Goal: Use online tool/utility: Utilize a website feature to perform a specific function

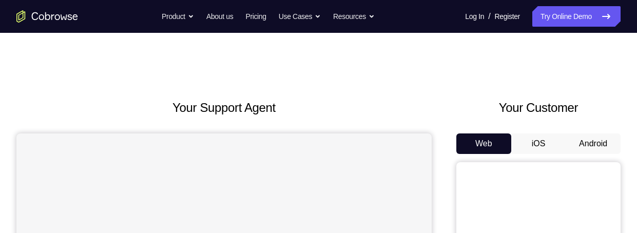
scroll to position [334, 0]
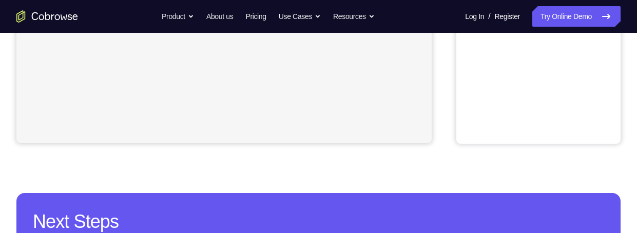
click at [453, 82] on div "Your Support Agent Your Customer Web iOS Android Next Steps We’d be happy to gi…" at bounding box center [318, 37] width 637 height 677
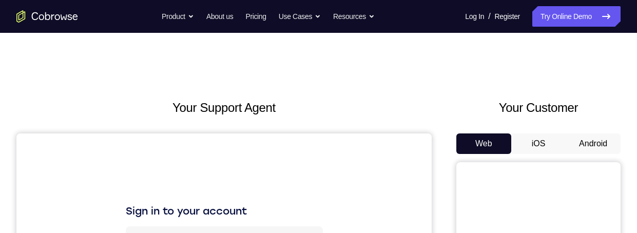
scroll to position [0, 0]
click at [589, 144] on button "Android" at bounding box center [592, 143] width 55 height 21
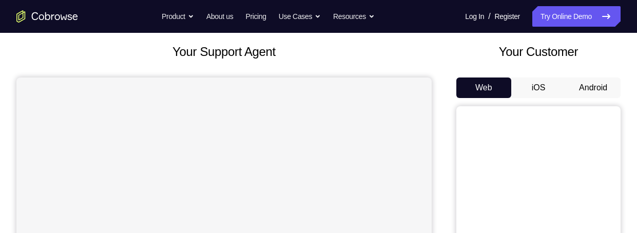
click at [594, 87] on button "Android" at bounding box center [592, 87] width 55 height 21
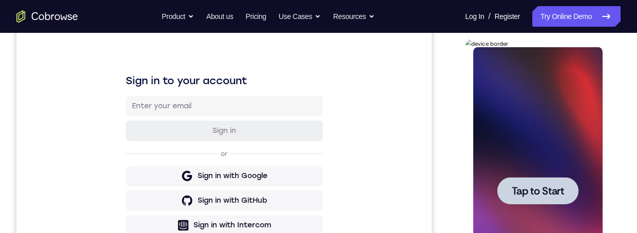
click at [549, 196] on span "Tap to Start" at bounding box center [537, 191] width 52 height 10
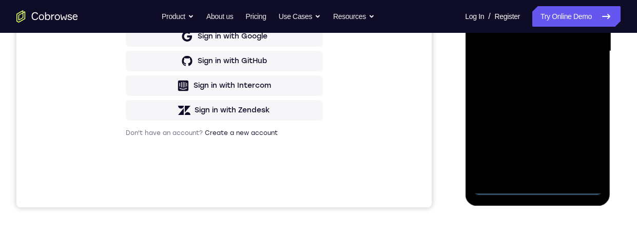
scroll to position [285, 0]
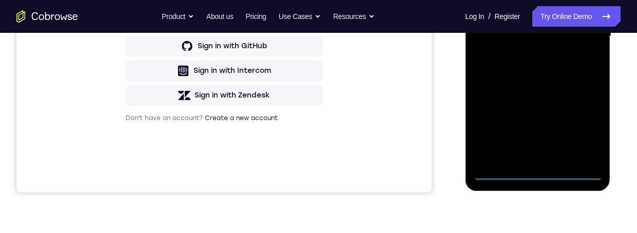
click at [534, 173] on div at bounding box center [537, 36] width 129 height 287
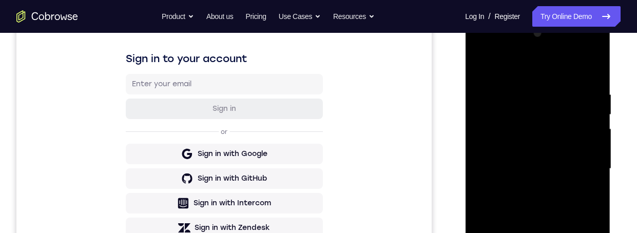
scroll to position [139, 0]
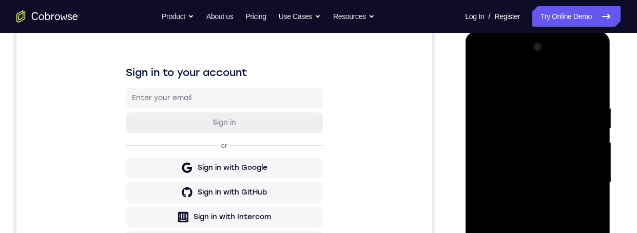
click at [488, 62] on div at bounding box center [537, 182] width 129 height 287
click at [576, 180] on div at bounding box center [537, 182] width 129 height 287
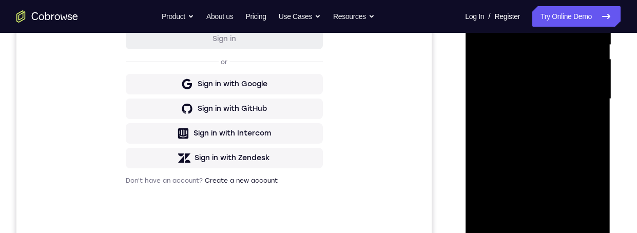
scroll to position [260, 0]
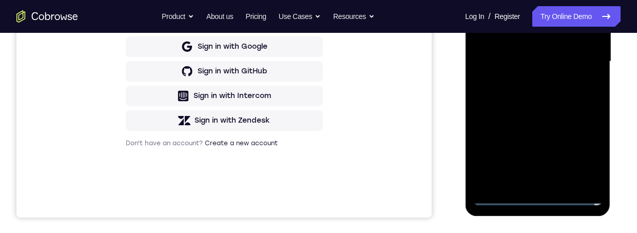
click at [521, 183] on div at bounding box center [537, 61] width 129 height 287
click at [552, 52] on div at bounding box center [537, 61] width 129 height 287
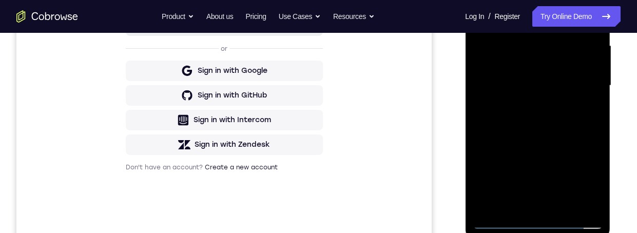
click at [524, 59] on div at bounding box center [537, 85] width 129 height 287
click at [553, 91] on div at bounding box center [537, 85] width 129 height 287
click at [565, 121] on div at bounding box center [537, 85] width 129 height 287
click at [548, 115] on div at bounding box center [537, 85] width 129 height 287
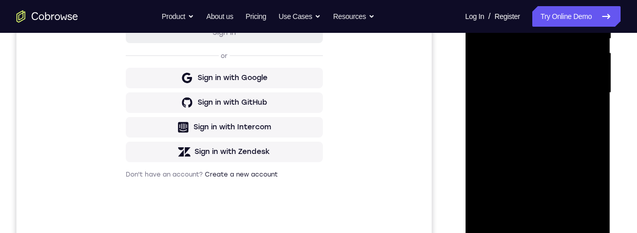
scroll to position [223, 0]
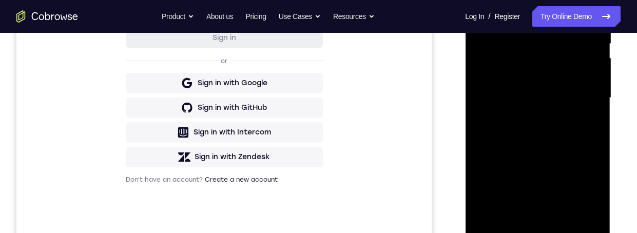
click at [566, 145] on div at bounding box center [537, 97] width 129 height 287
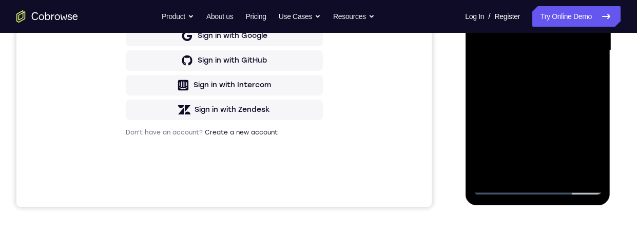
scroll to position [249, 0]
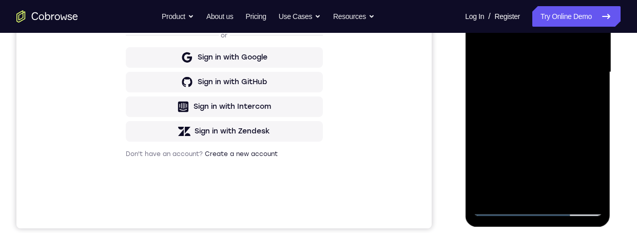
click at [580, 115] on div at bounding box center [537, 72] width 129 height 287
click at [575, 127] on div at bounding box center [537, 72] width 129 height 287
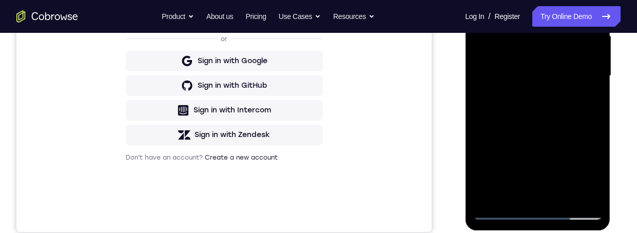
scroll to position [274, 0]
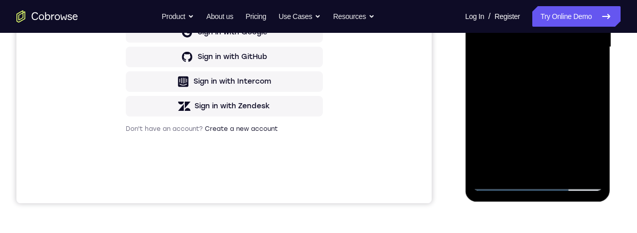
click at [564, 168] on div at bounding box center [537, 47] width 129 height 287
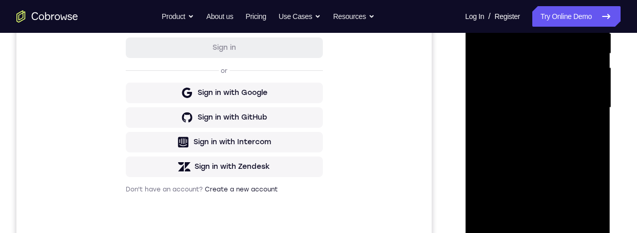
scroll to position [182, 0]
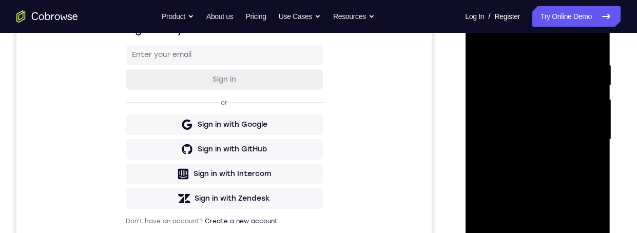
click at [556, 195] on div at bounding box center [537, 139] width 129 height 287
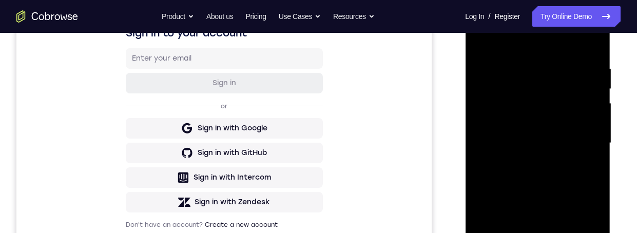
click at [548, 132] on div at bounding box center [537, 142] width 129 height 287
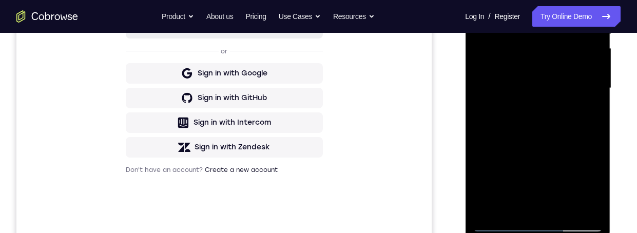
scroll to position [273, 0]
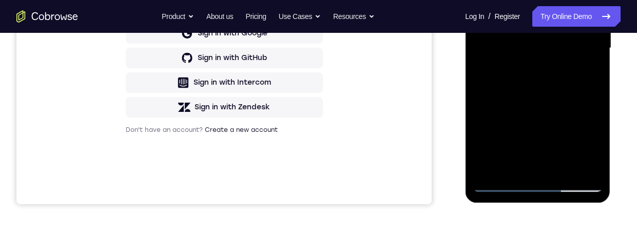
click at [514, 169] on div at bounding box center [537, 48] width 129 height 287
click at [584, 73] on div at bounding box center [537, 48] width 129 height 287
click at [586, 79] on div at bounding box center [537, 48] width 129 height 287
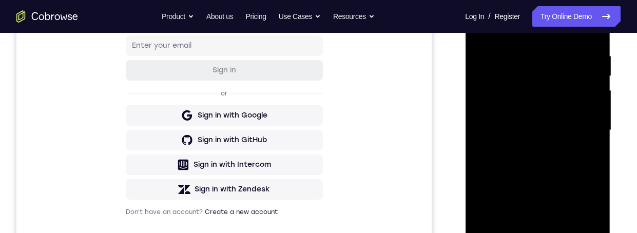
click at [478, 29] on div at bounding box center [537, 130] width 129 height 287
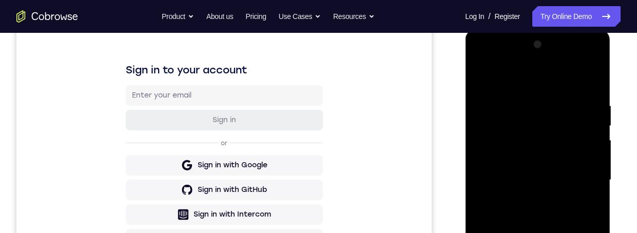
click at [549, 232] on div at bounding box center [537, 179] width 129 height 287
click at [479, 76] on div at bounding box center [537, 179] width 129 height 287
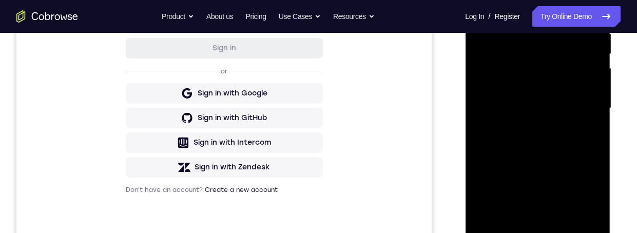
scroll to position [226, 0]
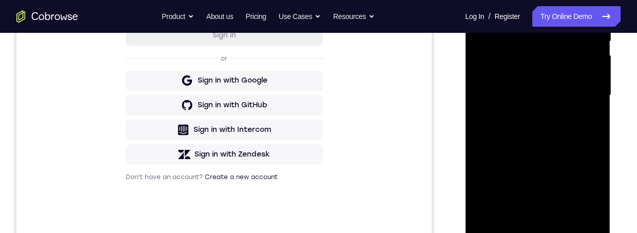
click at [545, 172] on div at bounding box center [537, 95] width 129 height 287
click at [521, 208] on div at bounding box center [537, 95] width 129 height 287
click at [583, 123] on div at bounding box center [537, 95] width 129 height 287
click at [478, 0] on div at bounding box center [537, 95] width 129 height 287
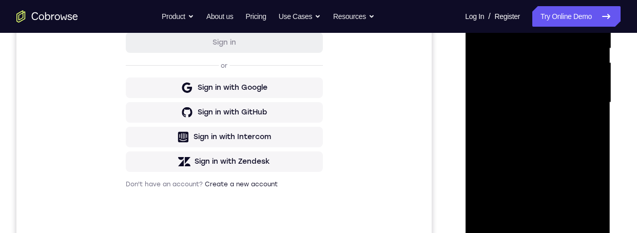
scroll to position [250, 0]
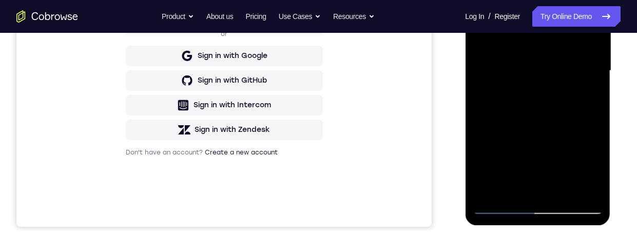
click at [545, 147] on div at bounding box center [537, 70] width 129 height 287
click at [525, 184] on div at bounding box center [537, 70] width 129 height 287
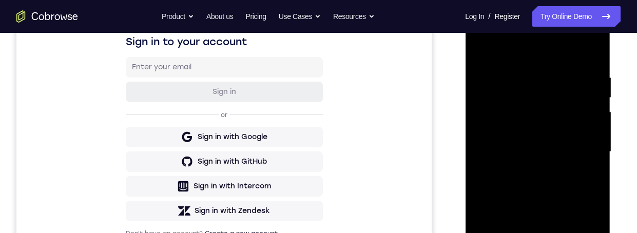
scroll to position [216, 0]
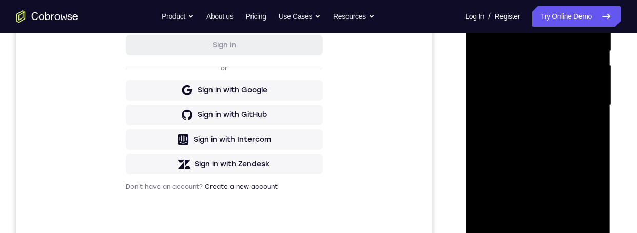
click at [537, 188] on div at bounding box center [537, 105] width 129 height 287
click at [514, 170] on div at bounding box center [537, 105] width 129 height 287
click at [528, 165] on div at bounding box center [537, 105] width 129 height 287
click at [590, 130] on div at bounding box center [537, 105] width 129 height 287
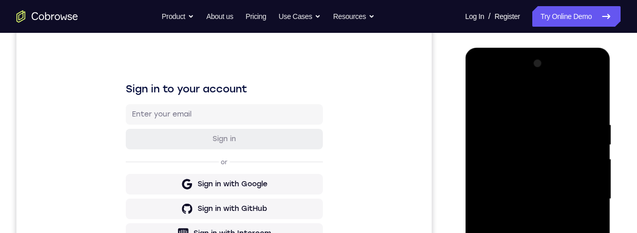
click at [481, 98] on div at bounding box center [537, 198] width 129 height 287
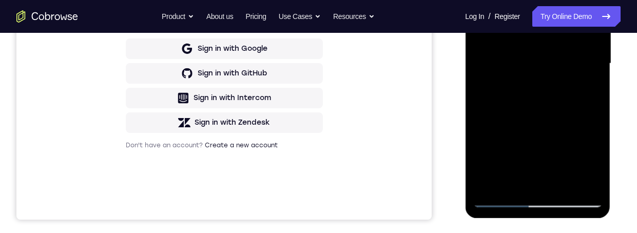
scroll to position [168, 0]
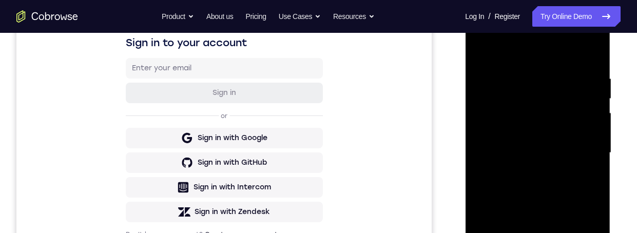
click at [478, 53] on div at bounding box center [537, 152] width 129 height 287
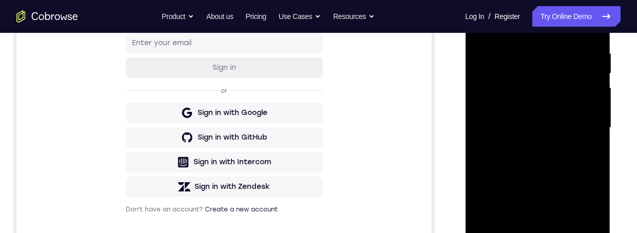
click at [536, 203] on div at bounding box center [537, 127] width 129 height 287
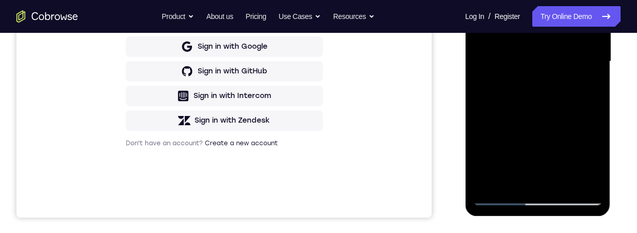
click at [524, 181] on div at bounding box center [537, 61] width 129 height 287
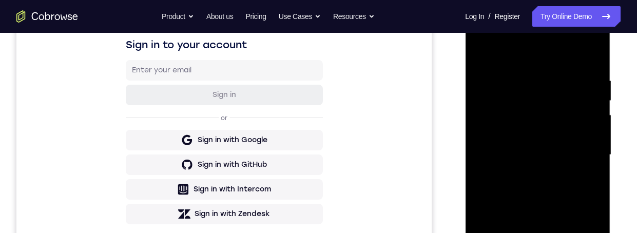
scroll to position [180, 0]
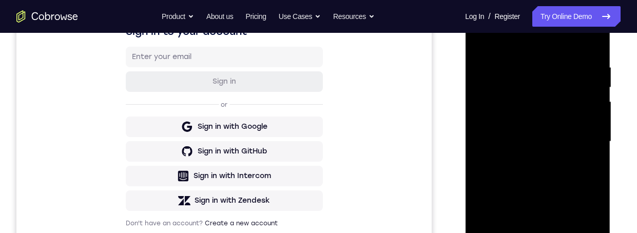
click at [586, 164] on div at bounding box center [537, 141] width 129 height 287
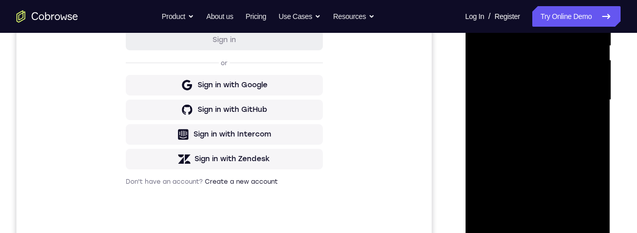
scroll to position [152, 0]
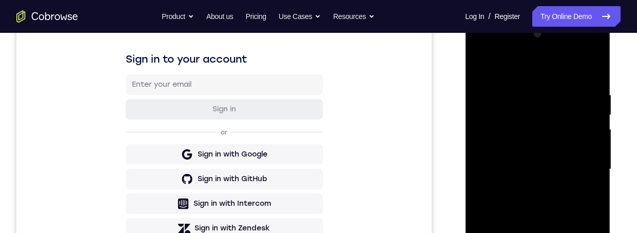
click at [480, 69] on div at bounding box center [537, 169] width 129 height 287
click at [547, 232] on div at bounding box center [537, 169] width 129 height 287
click at [528, 232] on div at bounding box center [537, 169] width 129 height 287
click at [537, 232] on div at bounding box center [537, 169] width 129 height 287
click at [515, 229] on div at bounding box center [537, 169] width 129 height 287
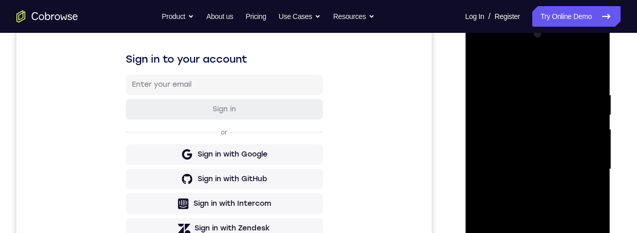
click at [530, 228] on div at bounding box center [537, 169] width 129 height 287
click at [588, 197] on div at bounding box center [537, 169] width 129 height 287
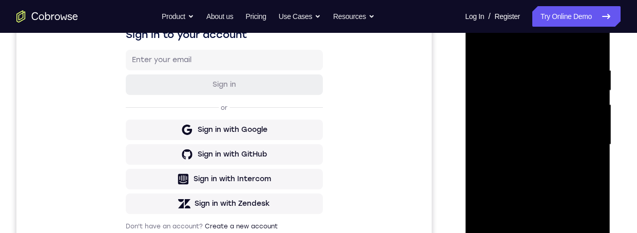
click at [477, 37] on div at bounding box center [537, 144] width 129 height 287
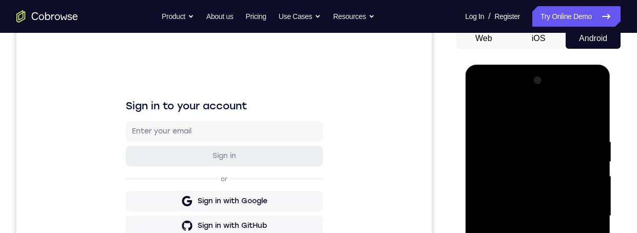
scroll to position [183, 0]
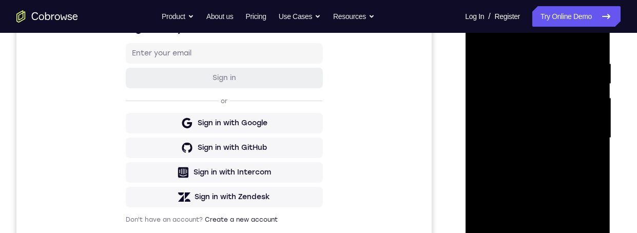
click at [545, 219] on div at bounding box center [537, 137] width 129 height 287
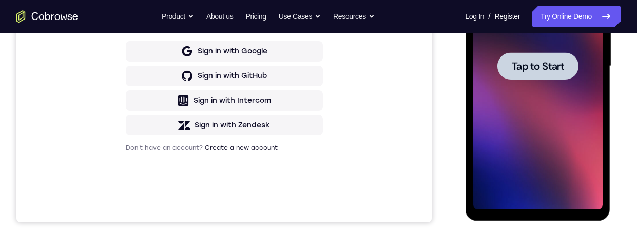
scroll to position [223, 0]
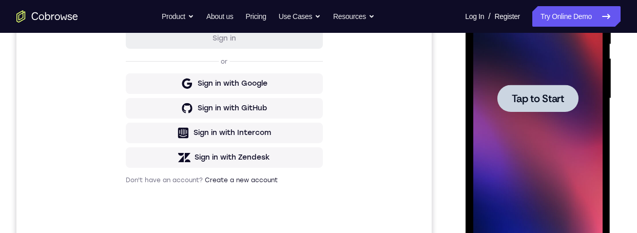
click at [546, 94] on span "Tap to Start" at bounding box center [537, 98] width 52 height 10
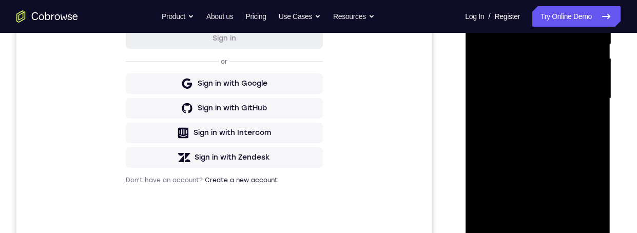
scroll to position [178, 0]
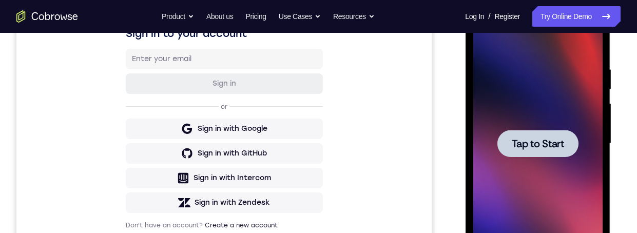
click at [561, 151] on div at bounding box center [537, 143] width 81 height 27
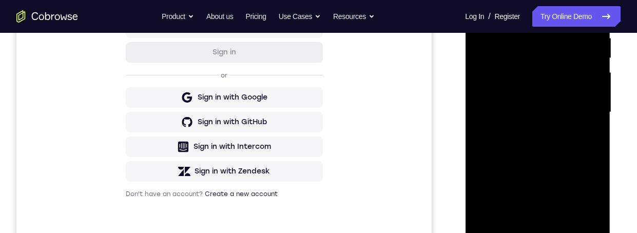
scroll to position [350, 0]
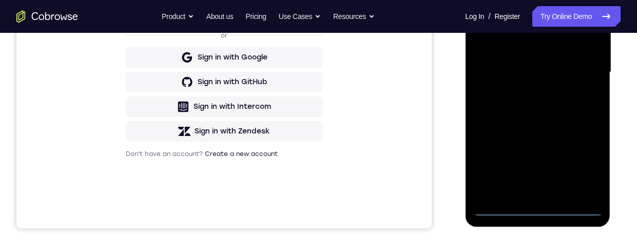
click at [584, 168] on div at bounding box center [537, 72] width 129 height 287
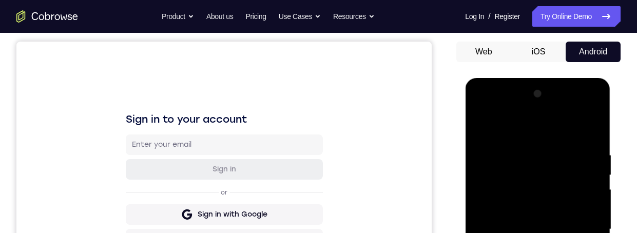
scroll to position [91, 0]
click at [486, 112] on div at bounding box center [537, 229] width 129 height 287
click at [580, 224] on div at bounding box center [537, 229] width 129 height 287
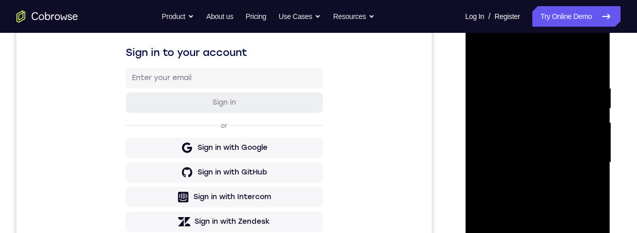
scroll to position [204, 0]
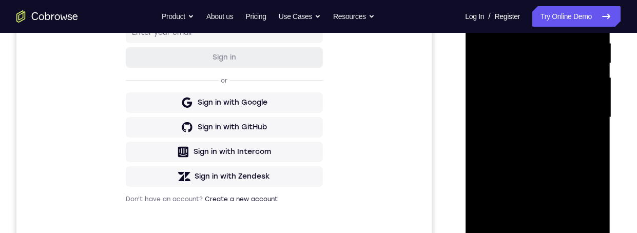
click at [521, 135] on div at bounding box center [537, 117] width 129 height 287
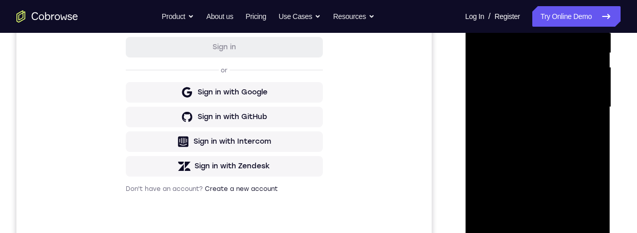
click at [546, 101] on div at bounding box center [537, 107] width 129 height 287
click at [542, 86] on div at bounding box center [537, 107] width 129 height 287
click at [557, 108] on div at bounding box center [537, 107] width 129 height 287
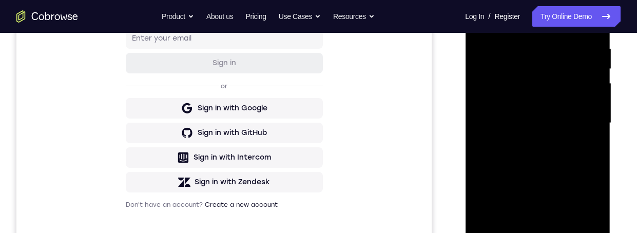
click at [562, 165] on div at bounding box center [537, 122] width 129 height 287
click at [574, 147] on div at bounding box center [537, 122] width 129 height 287
click at [571, 149] on div at bounding box center [537, 122] width 129 height 287
click at [561, 232] on div at bounding box center [537, 122] width 129 height 287
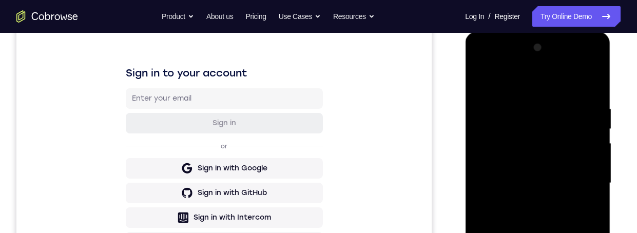
scroll to position [165, 0]
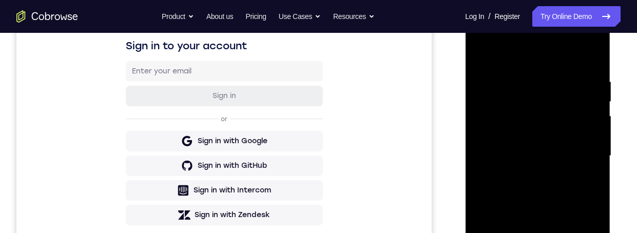
click at [549, 214] on div at bounding box center [537, 155] width 129 height 287
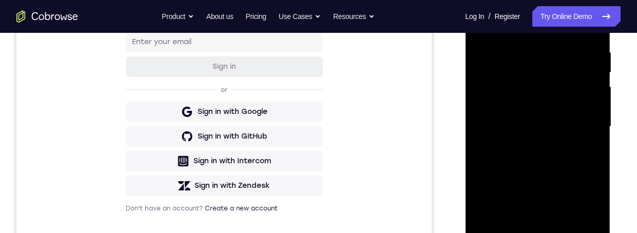
scroll to position [187, 0]
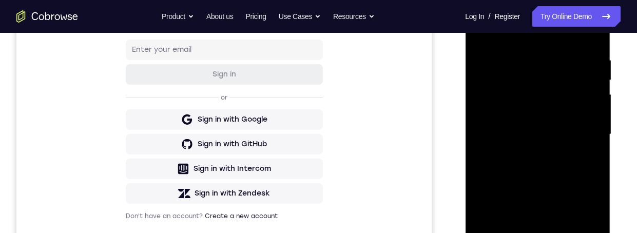
click at [549, 146] on div at bounding box center [537, 134] width 129 height 287
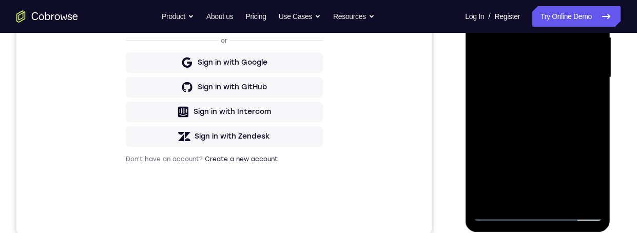
click at [522, 194] on div at bounding box center [537, 77] width 129 height 287
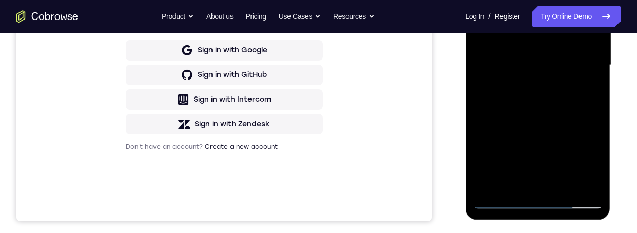
click at [580, 91] on div at bounding box center [537, 64] width 129 height 287
click at [547, 90] on div at bounding box center [537, 64] width 129 height 287
click at [548, 88] on div at bounding box center [537, 64] width 129 height 287
click at [549, 89] on div at bounding box center [537, 64] width 129 height 287
click at [545, 86] on div at bounding box center [537, 64] width 129 height 287
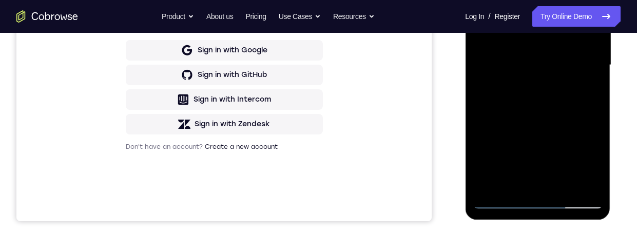
click at [630, 66] on div "Your Support Agent Your Customer Web iOS Android Next Steps We’d be happy to gi…" at bounding box center [318, 115] width 637 height 677
click at [592, 90] on div at bounding box center [537, 64] width 129 height 287
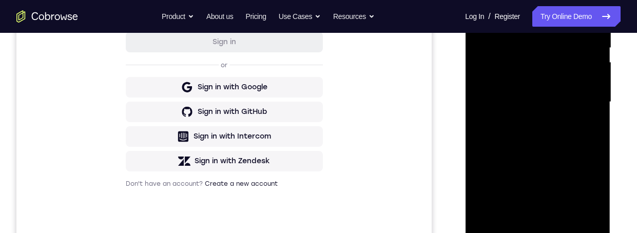
scroll to position [191, 0]
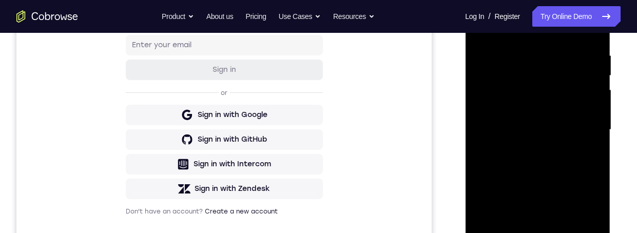
click at [481, 26] on div at bounding box center [537, 129] width 129 height 287
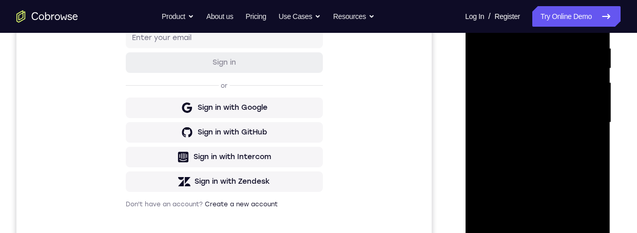
click at [552, 133] on div at bounding box center [537, 122] width 129 height 287
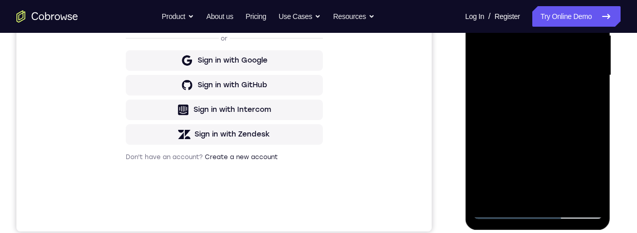
scroll to position [271, 0]
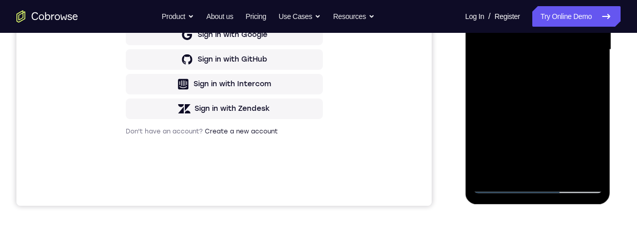
click at [531, 165] on div at bounding box center [537, 49] width 129 height 287
click at [588, 76] on div at bounding box center [537, 49] width 129 height 287
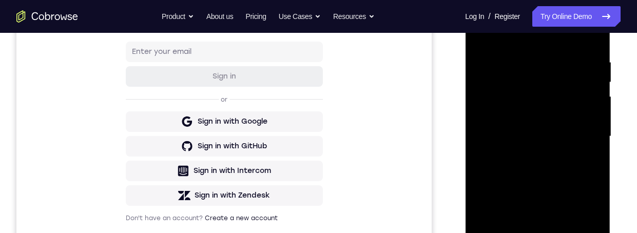
click at [481, 37] on div at bounding box center [537, 136] width 129 height 287
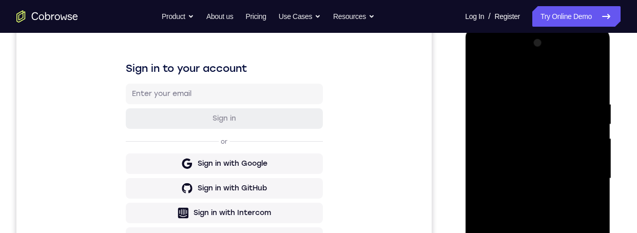
click at [569, 232] on div at bounding box center [537, 178] width 129 height 287
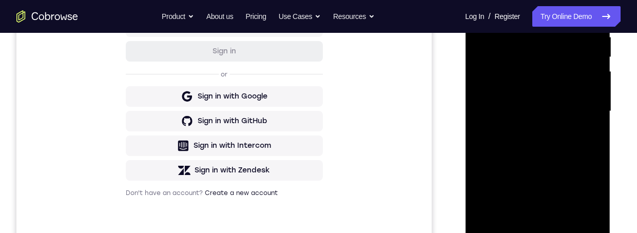
scroll to position [121, 0]
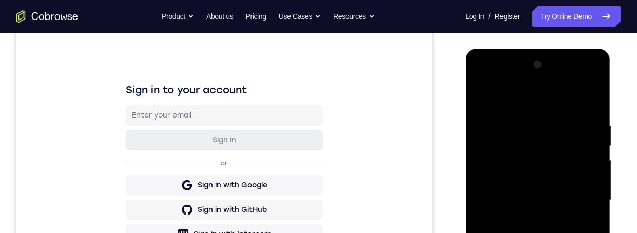
click at [480, 97] on div at bounding box center [537, 199] width 129 height 287
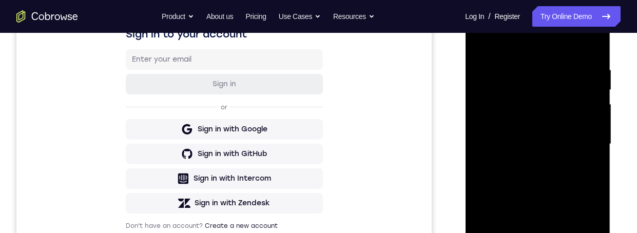
scroll to position [123, 0]
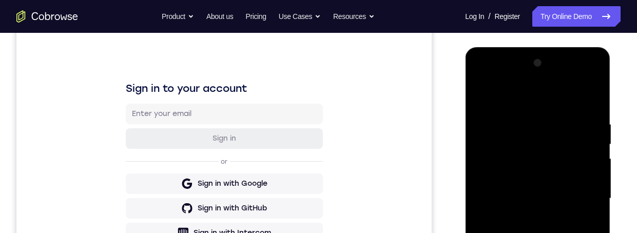
click at [474, 96] on div at bounding box center [537, 198] width 129 height 287
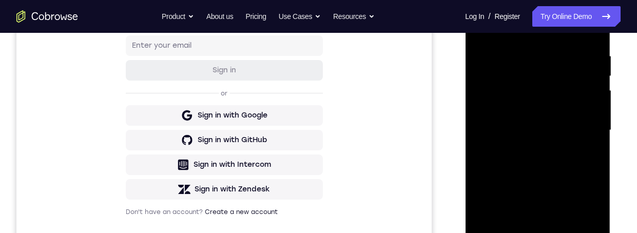
scroll to position [159, 0]
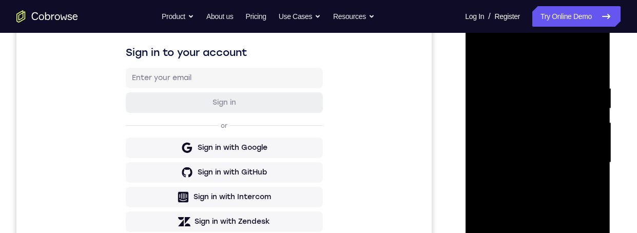
click at [480, 60] on div at bounding box center [537, 162] width 129 height 287
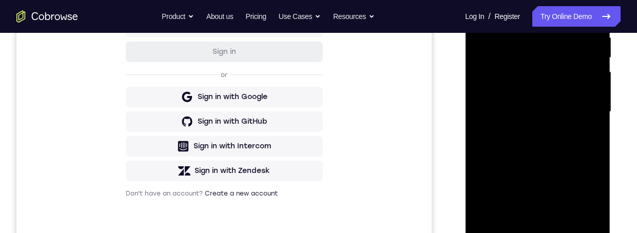
click at [567, 149] on div at bounding box center [537, 111] width 129 height 287
click at [566, 149] on div at bounding box center [537, 111] width 129 height 287
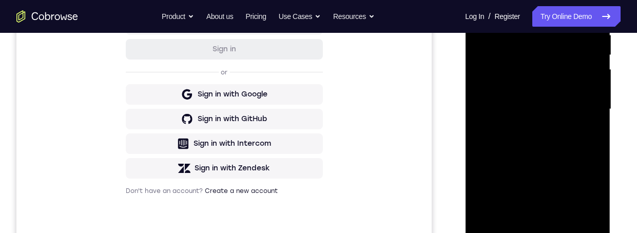
click at [523, 28] on div at bounding box center [537, 109] width 129 height 287
click at [578, 47] on div at bounding box center [537, 109] width 129 height 287
click at [578, 46] on div at bounding box center [537, 109] width 129 height 287
click at [583, 60] on div at bounding box center [537, 109] width 129 height 287
click at [593, 44] on div at bounding box center [537, 109] width 129 height 287
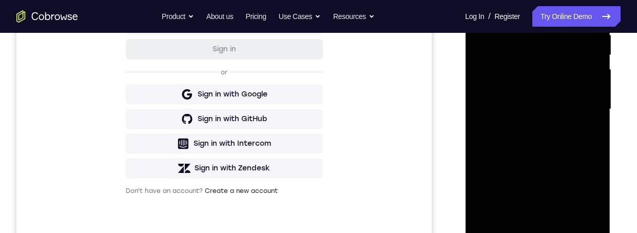
click at [596, 40] on div at bounding box center [537, 109] width 129 height 287
click at [591, 46] on div at bounding box center [537, 109] width 129 height 287
click at [588, 49] on div at bounding box center [537, 109] width 129 height 287
click at [583, 54] on div at bounding box center [537, 109] width 129 height 287
click at [591, 11] on div at bounding box center [537, 109] width 129 height 287
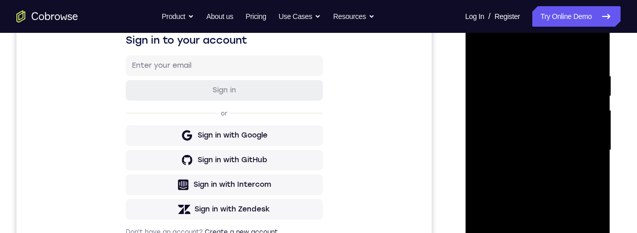
scroll to position [247, 0]
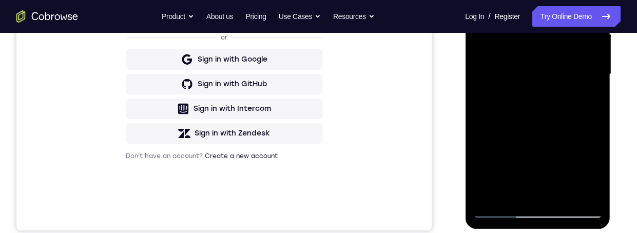
click at [557, 200] on div at bounding box center [537, 74] width 129 height 287
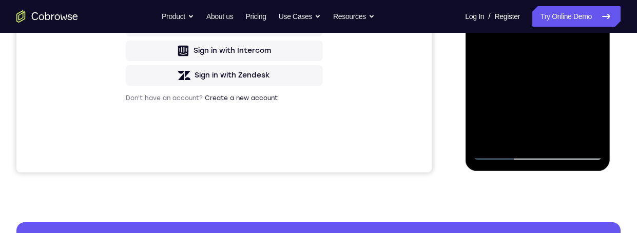
click at [551, 5] on div at bounding box center [537, 16] width 129 height 287
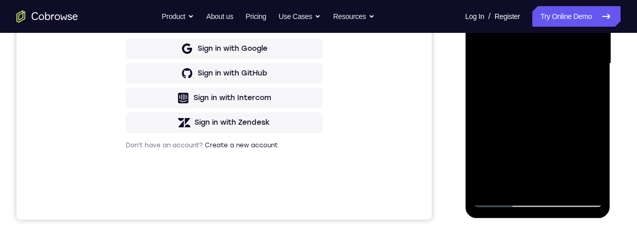
click at [518, 184] on div at bounding box center [537, 63] width 129 height 287
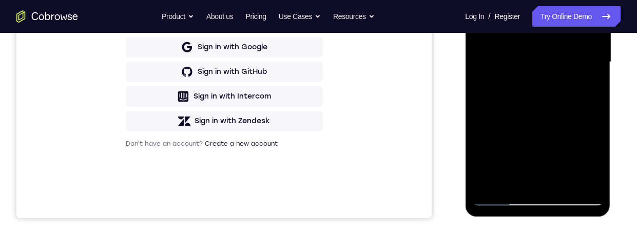
click at [589, 159] on div at bounding box center [537, 61] width 129 height 287
click at [591, 158] on div at bounding box center [537, 61] width 129 height 287
click at [592, 87] on div at bounding box center [537, 61] width 129 height 287
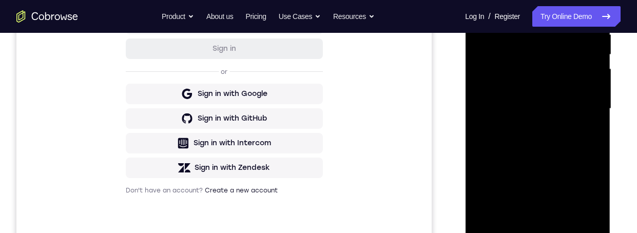
scroll to position [236, 0]
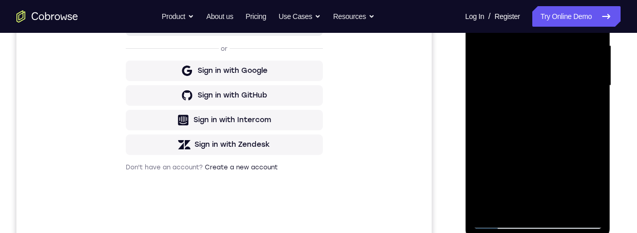
click at [511, 200] on div at bounding box center [537, 85] width 129 height 287
click at [564, 143] on div at bounding box center [537, 85] width 129 height 287
click at [562, 142] on div at bounding box center [537, 85] width 129 height 287
click at [563, 143] on div at bounding box center [537, 85] width 129 height 287
click at [590, 101] on div at bounding box center [537, 85] width 129 height 287
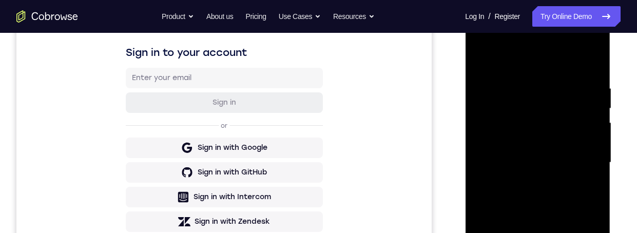
scroll to position [152, 0]
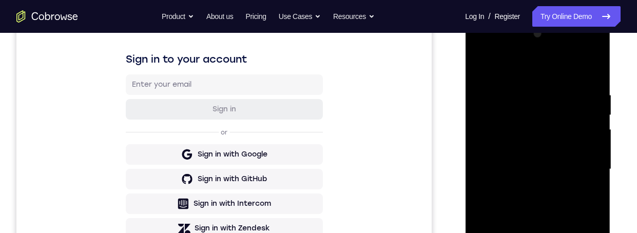
click at [481, 65] on div at bounding box center [537, 169] width 129 height 287
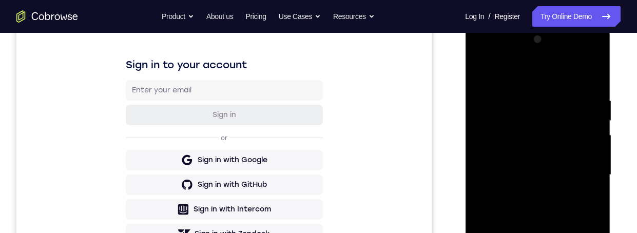
scroll to position [190, 0]
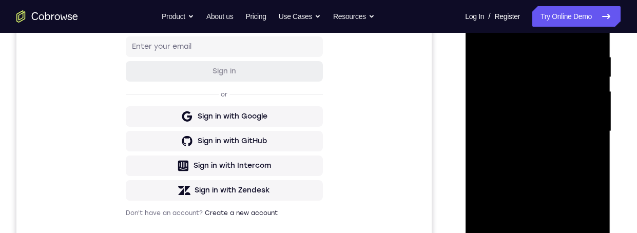
click at [549, 140] on div at bounding box center [537, 131] width 129 height 287
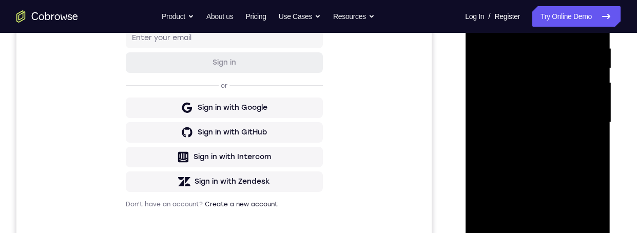
click at [525, 232] on div at bounding box center [537, 122] width 129 height 287
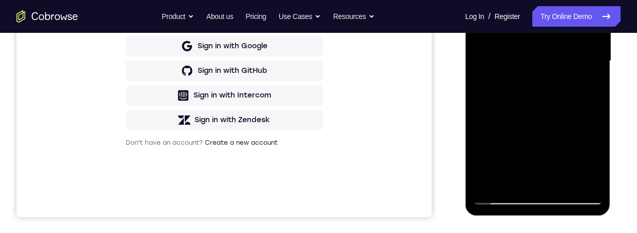
click at [590, 88] on div at bounding box center [537, 60] width 129 height 287
click at [585, 86] on div at bounding box center [537, 60] width 129 height 287
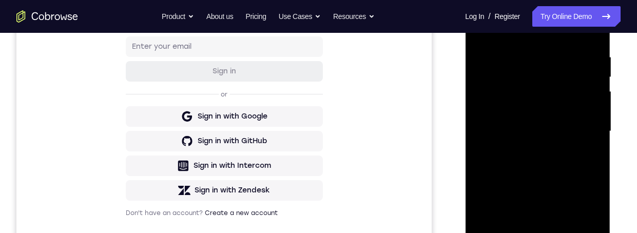
click at [477, 28] on div at bounding box center [537, 131] width 129 height 287
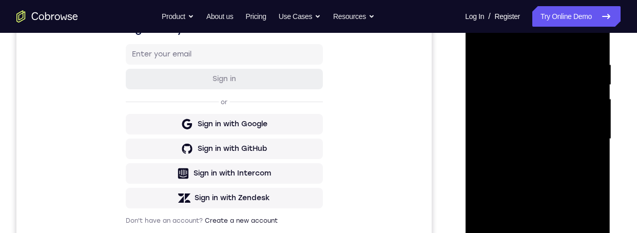
scroll to position [191, 0]
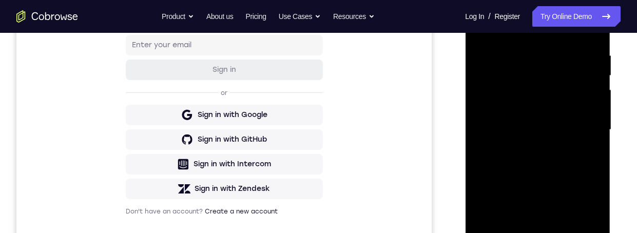
click at [549, 162] on div at bounding box center [537, 129] width 129 height 287
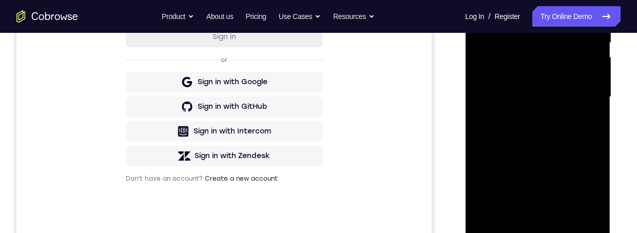
click at [520, 220] on div at bounding box center [537, 96] width 129 height 287
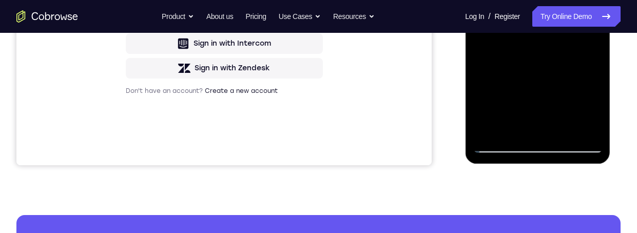
scroll to position [243, 0]
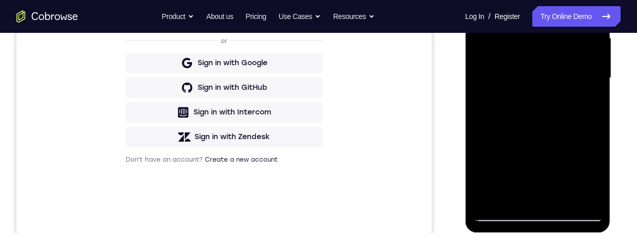
click at [582, 101] on div at bounding box center [537, 77] width 129 height 287
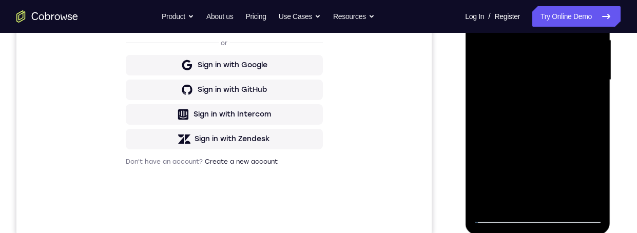
click at [553, 145] on div at bounding box center [537, 79] width 129 height 287
click at [545, 191] on div at bounding box center [537, 79] width 129 height 287
click at [486, 158] on div at bounding box center [537, 79] width 129 height 287
click at [521, 147] on div at bounding box center [537, 79] width 129 height 287
click at [507, 142] on div at bounding box center [537, 79] width 129 height 287
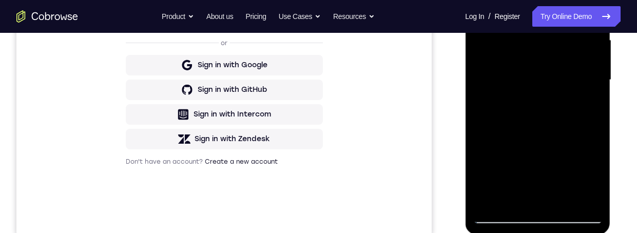
click at [544, 203] on div at bounding box center [537, 79] width 129 height 287
click at [547, 180] on div at bounding box center [537, 79] width 129 height 287
click at [481, 160] on div at bounding box center [537, 79] width 129 height 287
click at [512, 161] on div at bounding box center [537, 79] width 129 height 287
click at [591, 104] on div at bounding box center [537, 79] width 129 height 287
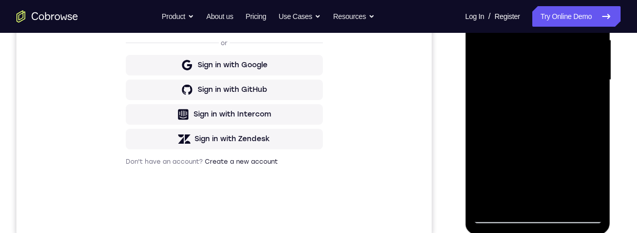
click at [477, 0] on div at bounding box center [537, 79] width 129 height 287
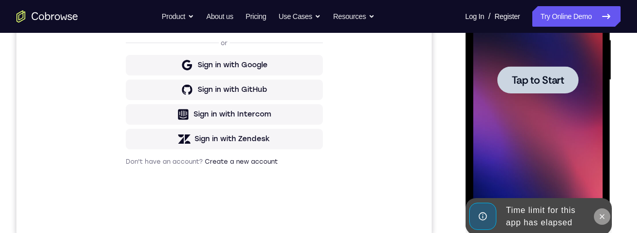
click at [601, 217] on icon at bounding box center [601, 216] width 8 height 8
